Goal: Navigation & Orientation: Find specific page/section

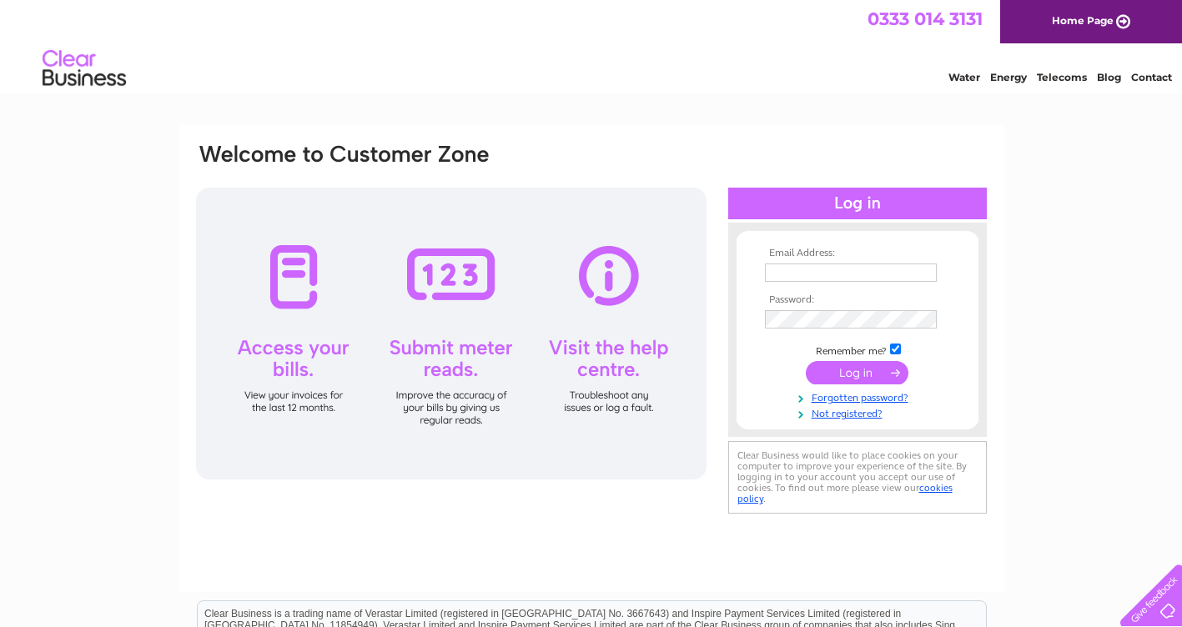
type input "dailschiro@gmail.com"
click at [847, 369] on input "submit" at bounding box center [857, 372] width 103 height 23
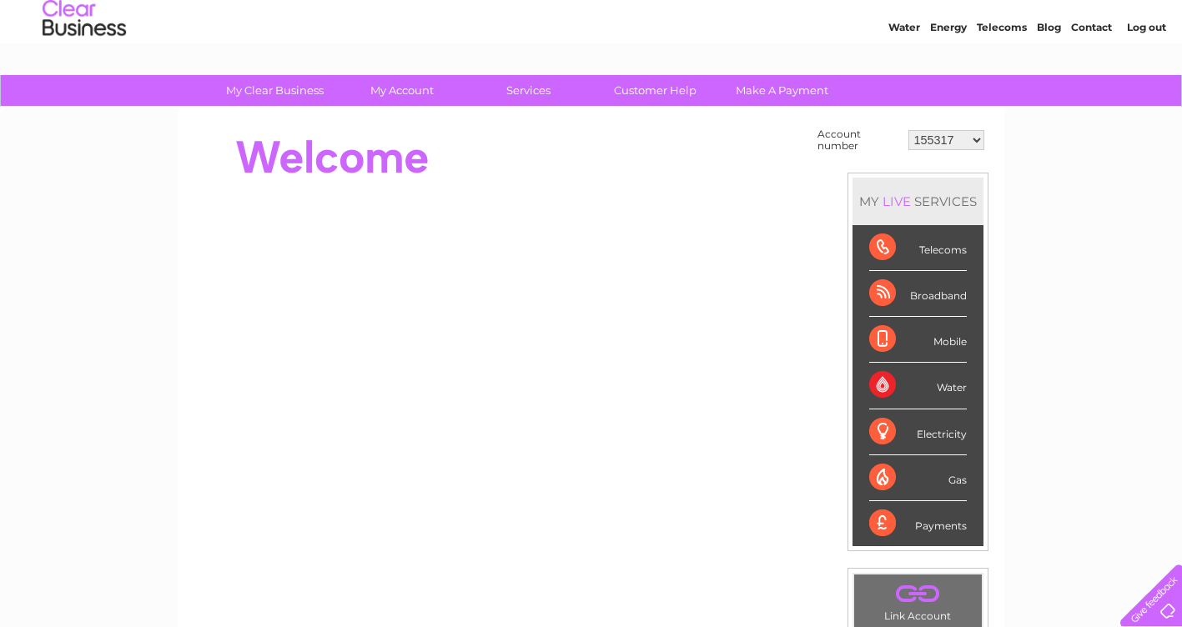
scroll to position [74, 0]
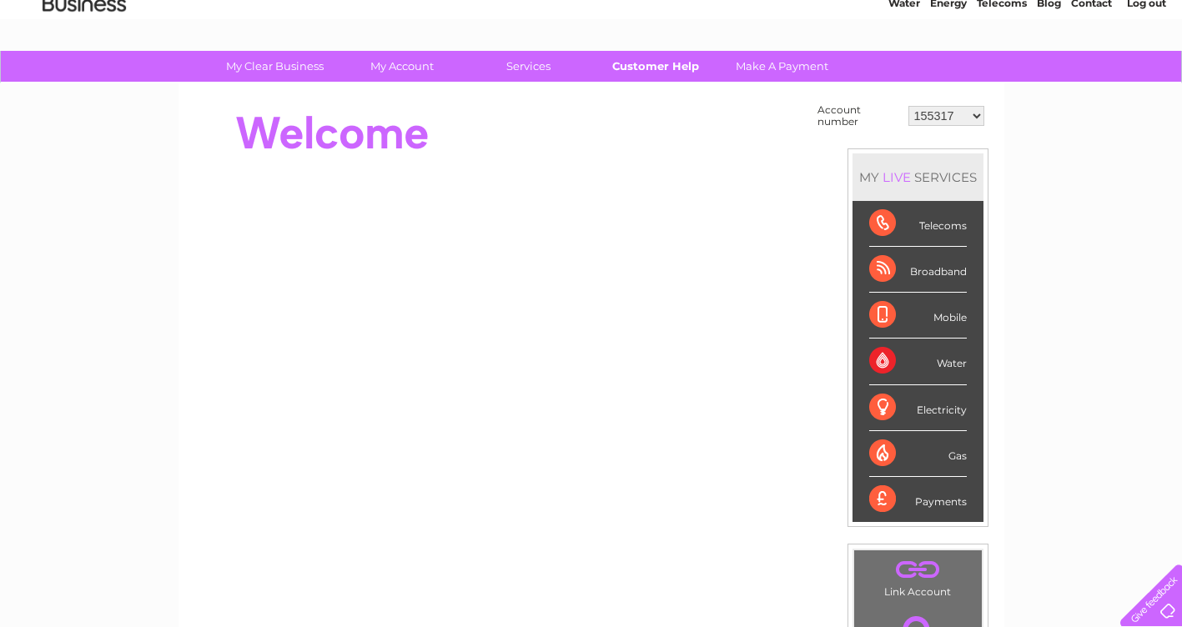
click at [660, 65] on link "Customer Help" at bounding box center [655, 66] width 138 height 31
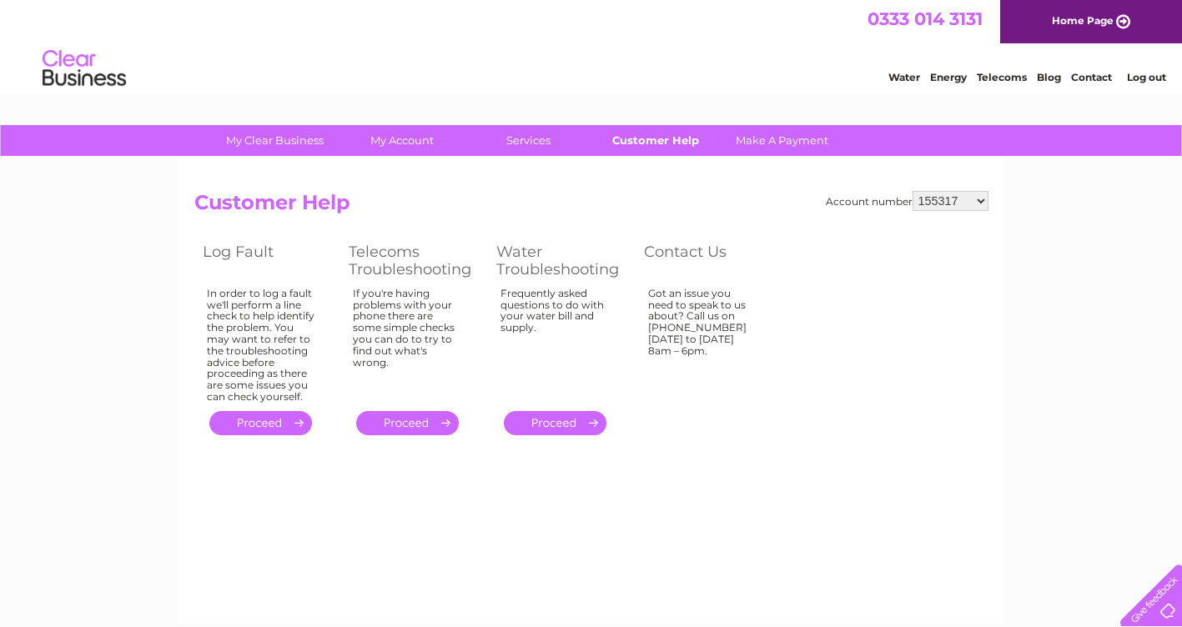
click at [667, 136] on link "Customer Help" at bounding box center [655, 140] width 138 height 31
click at [662, 138] on link "Customer Help" at bounding box center [655, 140] width 138 height 31
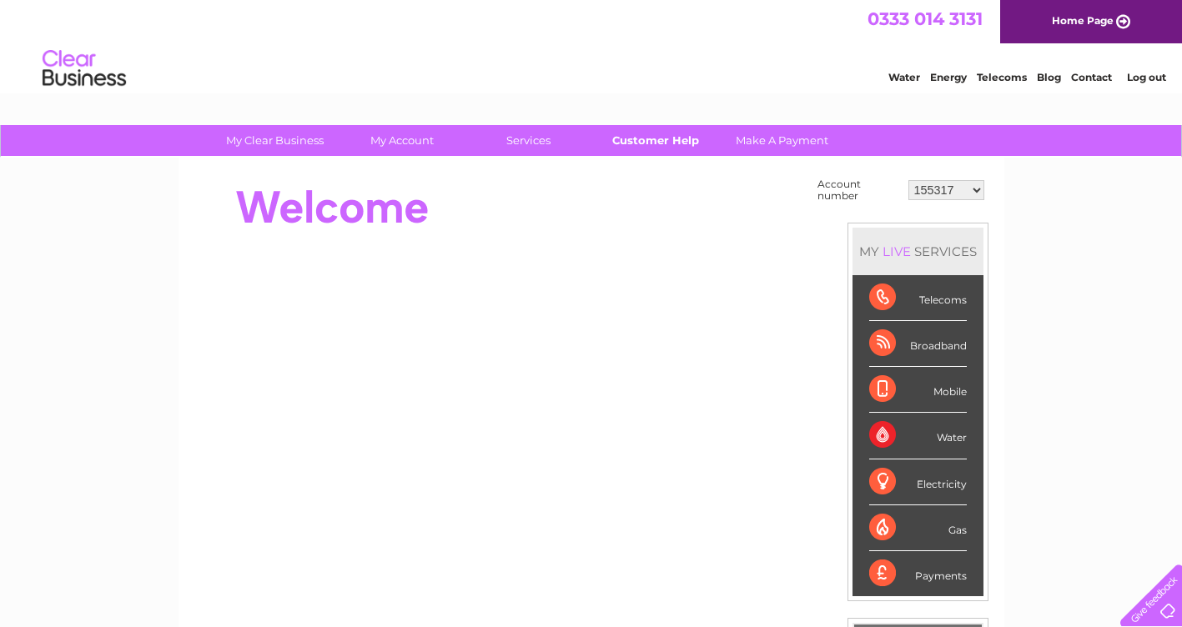
click at [655, 135] on link "Customer Help" at bounding box center [655, 140] width 138 height 31
click at [882, 299] on div "Telecoms" at bounding box center [918, 298] width 98 height 46
click at [995, 77] on link "Telecoms" at bounding box center [1002, 77] width 50 height 13
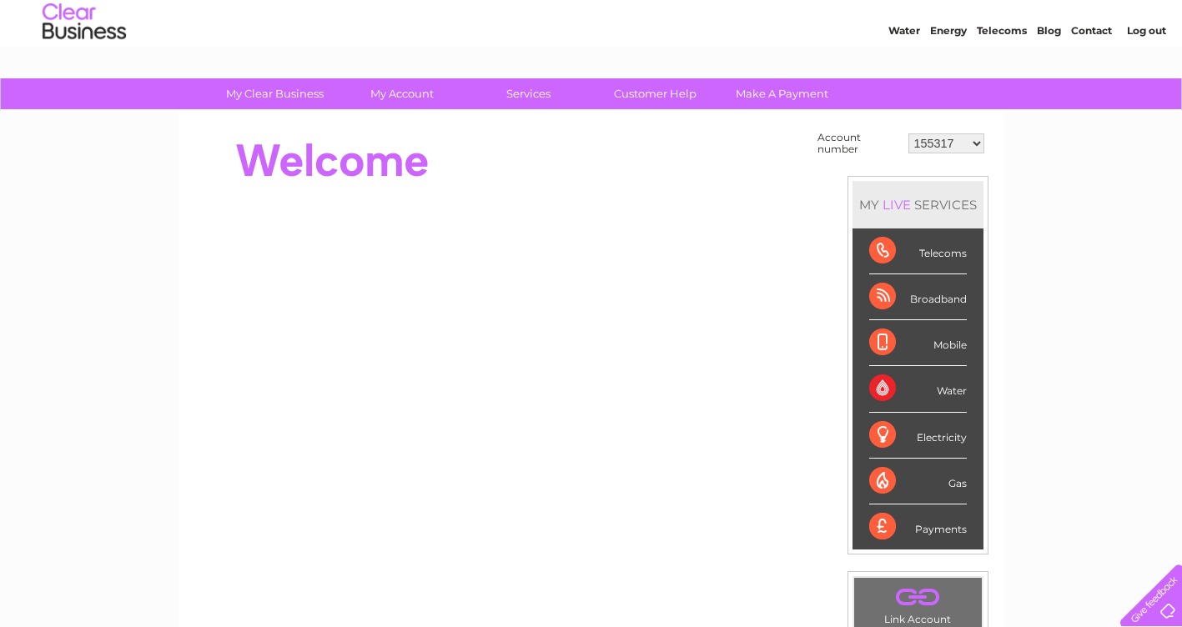
scroll to position [46, 0]
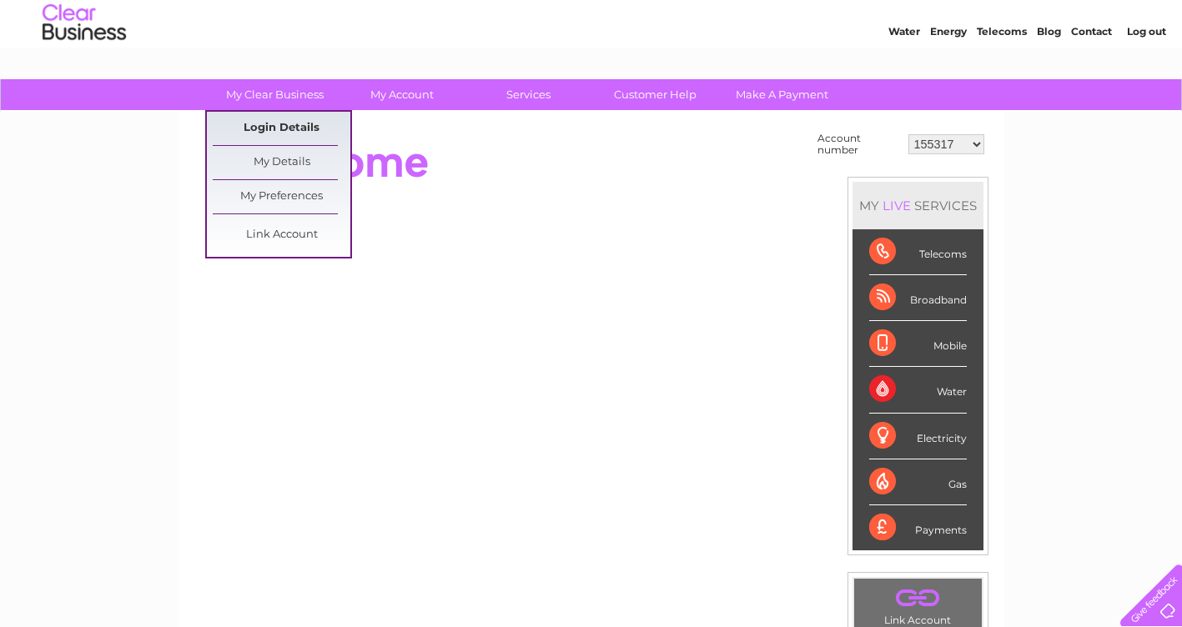
click at [287, 124] on link "Login Details" at bounding box center [282, 128] width 138 height 33
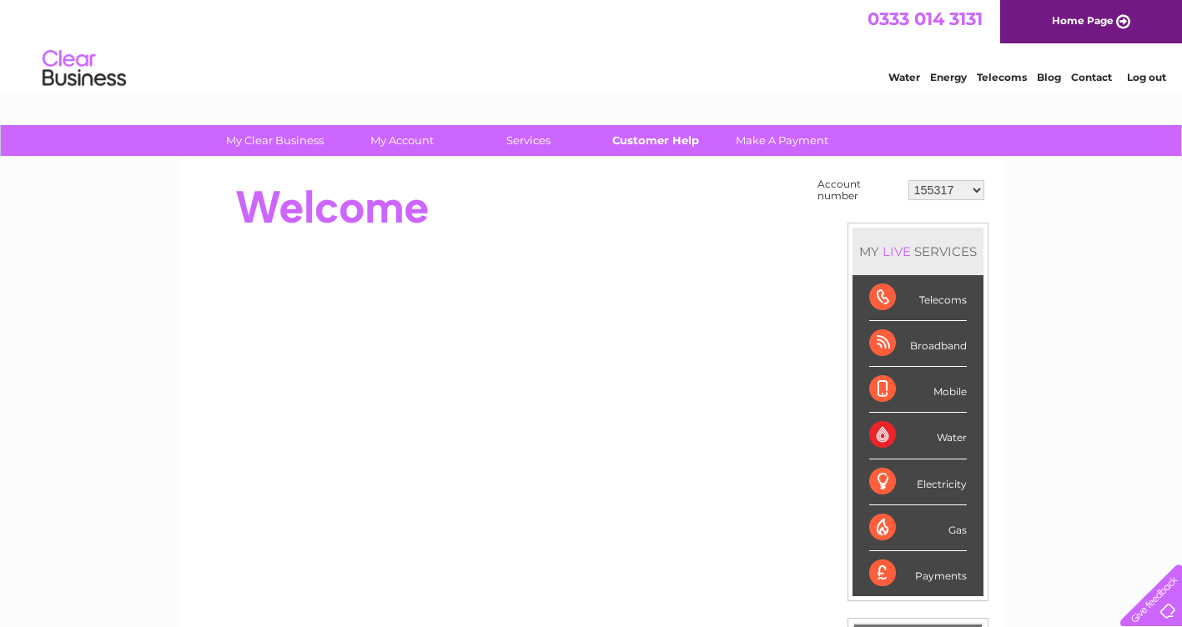
click at [666, 138] on link "Customer Help" at bounding box center [655, 140] width 138 height 31
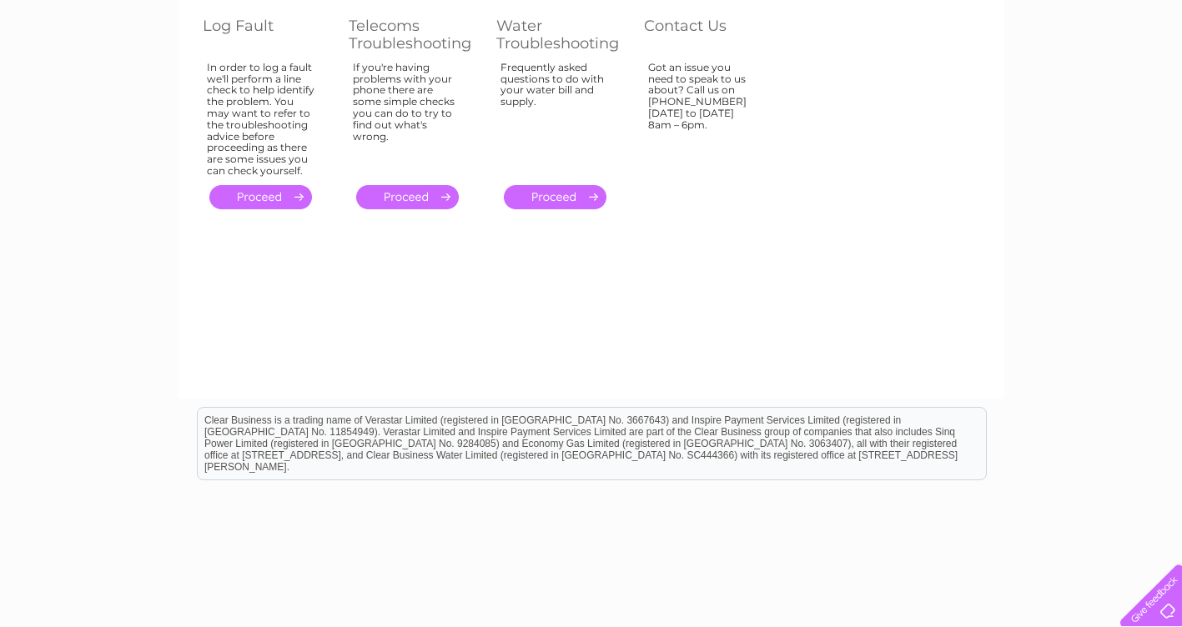
scroll to position [295, 0]
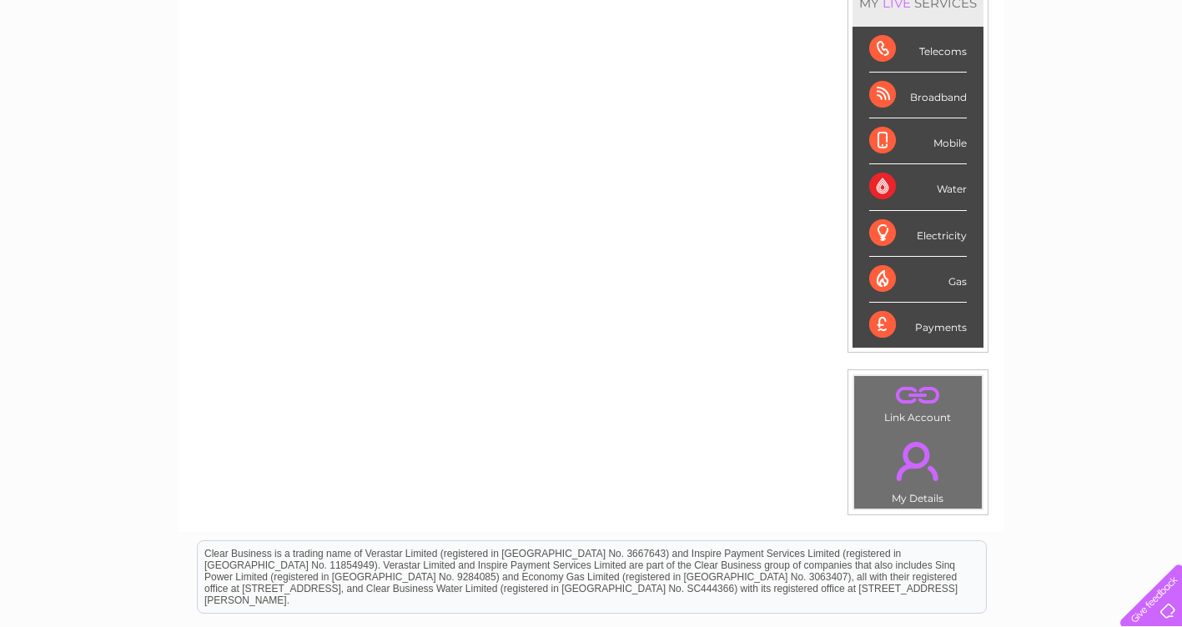
scroll to position [249, 0]
